Goal: Browse casually

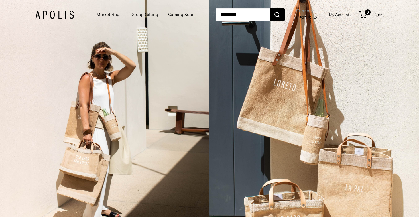
click at [110, 14] on link "Market Bags" at bounding box center [109, 15] width 25 height 8
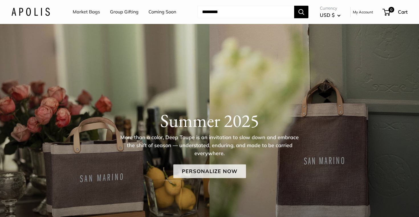
click at [196, 175] on link "Personalize Now" at bounding box center [209, 171] width 73 height 14
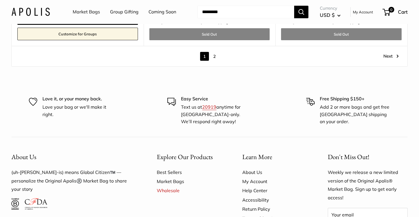
scroll to position [3399, 0]
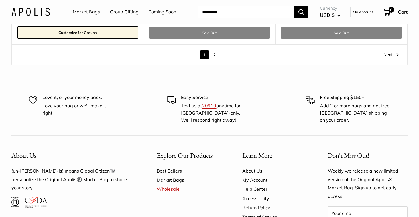
click at [215, 50] on link "2" at bounding box center [214, 54] width 9 height 9
